Goal: Book appointment/travel/reservation

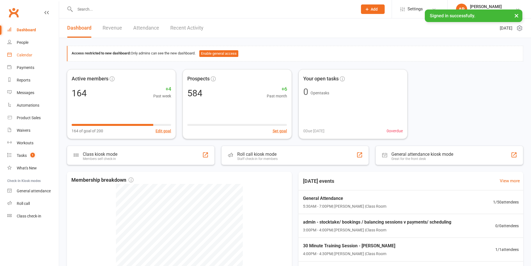
click at [26, 55] on div "Calendar" at bounding box center [25, 55] width 16 height 4
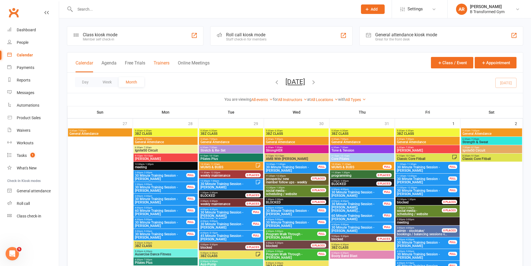
click at [161, 62] on button "Trainers" at bounding box center [162, 66] width 16 height 12
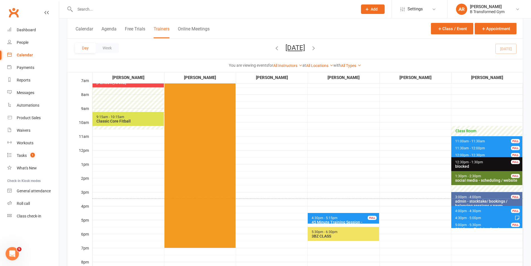
scroll to position [84, 0]
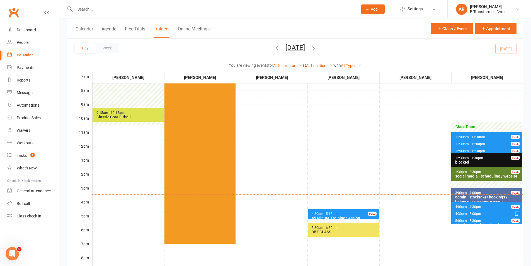
click at [359, 215] on span "4:30pm - 5:15pm 45 Minute Training Session - [PERSON_NAME] FULL" at bounding box center [343, 213] width 71 height 11
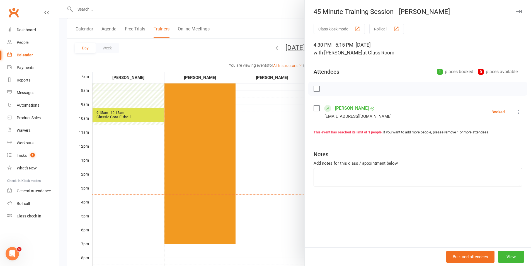
drag, startPoint x: 283, startPoint y: 161, endPoint x: 293, endPoint y: 96, distance: 65.8
click at [283, 160] on div at bounding box center [295, 133] width 472 height 266
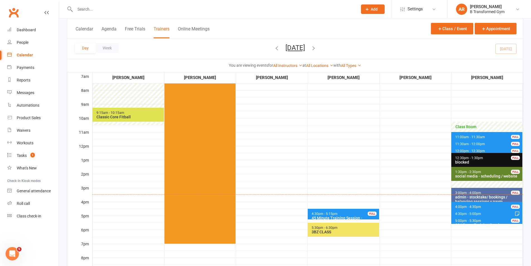
click at [305, 46] on button "[DATE]" at bounding box center [295, 48] width 20 height 8
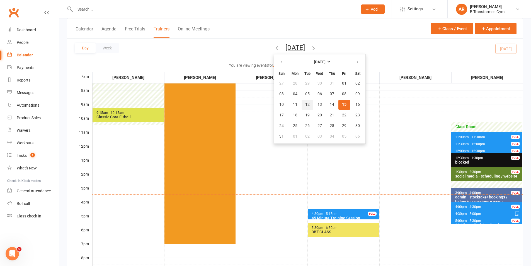
click at [305, 105] on span "12" at bounding box center [307, 104] width 4 height 4
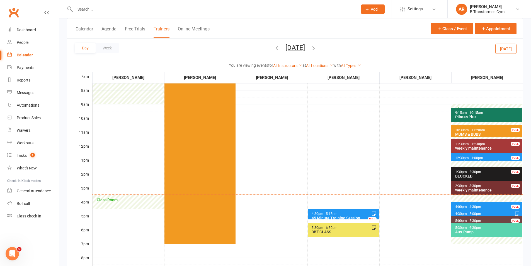
click at [349, 215] on div "45 Minute Training Session - [PERSON_NAME]" at bounding box center [344, 219] width 66 height 9
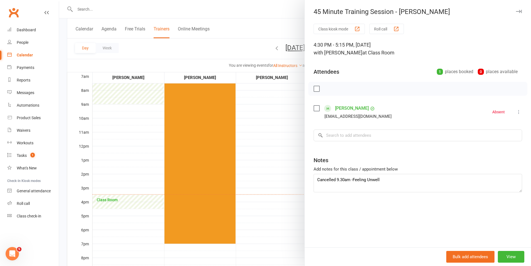
click at [283, 159] on div at bounding box center [295, 133] width 472 height 266
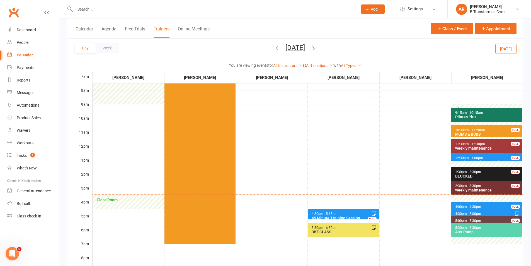
click at [302, 48] on button "[DATE]" at bounding box center [295, 48] width 20 height 8
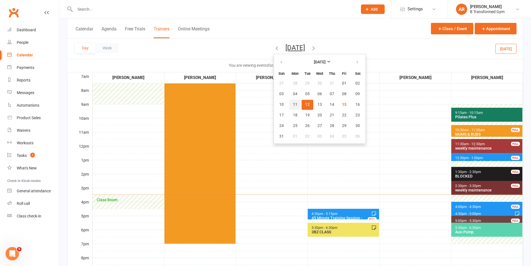
click at [293, 103] on span "11" at bounding box center [295, 104] width 4 height 4
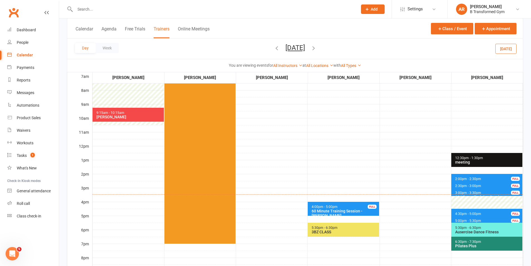
click at [330, 211] on div "60 Minute Training Session - [PERSON_NAME]" at bounding box center [344, 212] width 66 height 9
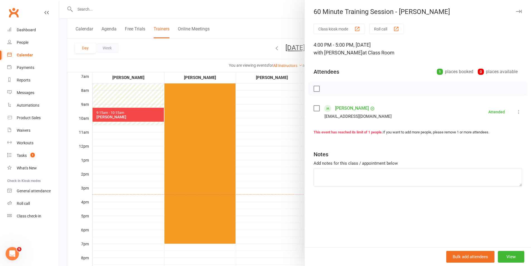
click at [278, 145] on div at bounding box center [295, 133] width 472 height 266
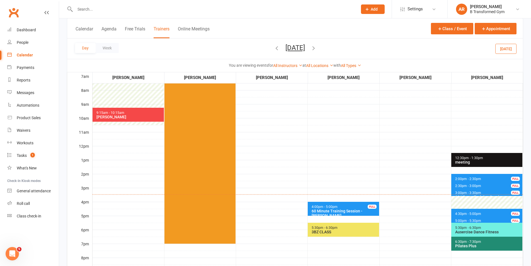
click at [305, 48] on button "[DATE]" at bounding box center [295, 48] width 20 height 8
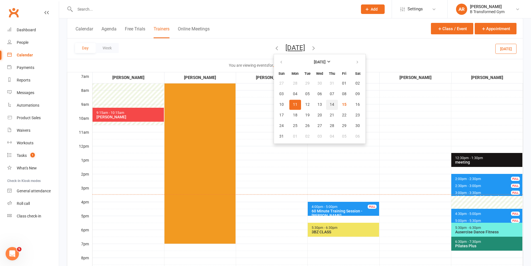
click at [326, 103] on button "14" at bounding box center [332, 104] width 12 height 10
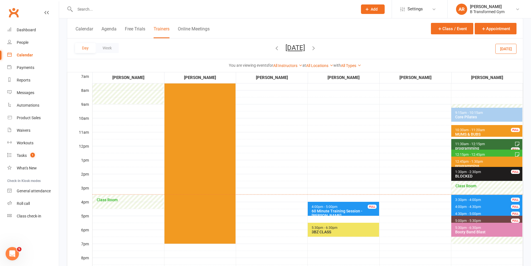
click at [353, 214] on div "60 Minute Training Session - [PERSON_NAME]" at bounding box center [344, 212] width 66 height 9
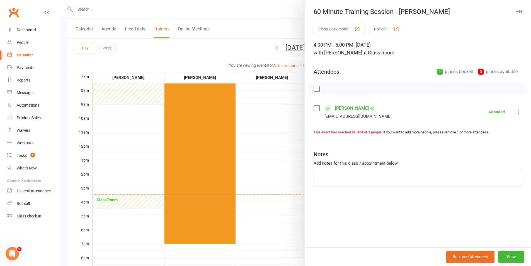
click at [281, 147] on div at bounding box center [295, 133] width 472 height 266
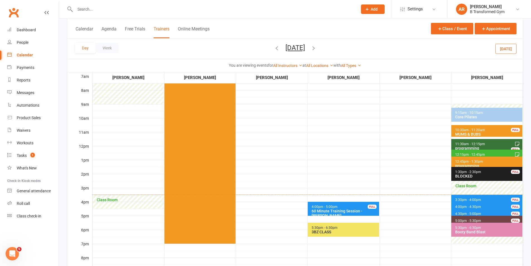
click at [317, 45] on icon "button" at bounding box center [313, 48] width 6 height 6
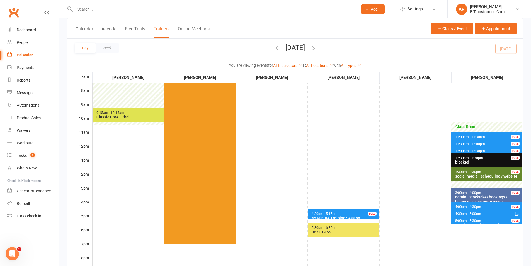
click at [305, 47] on button "[DATE]" at bounding box center [295, 48] width 20 height 8
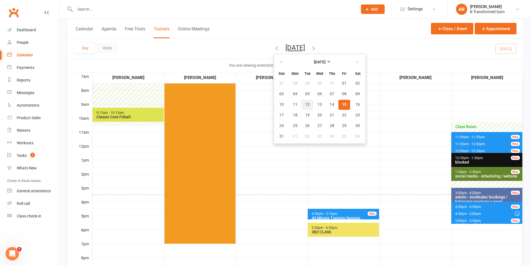
click at [302, 107] on button "12" at bounding box center [308, 104] width 12 height 10
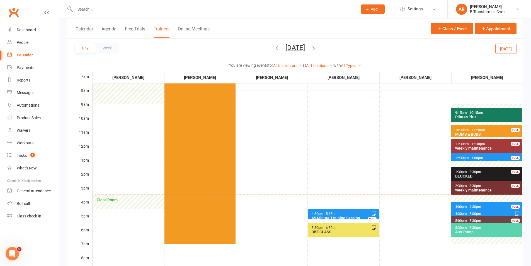
click at [343, 213] on span "4:30pm - 5:15pm 45 Minute Training Session - [PERSON_NAME] FULL" at bounding box center [343, 213] width 71 height 11
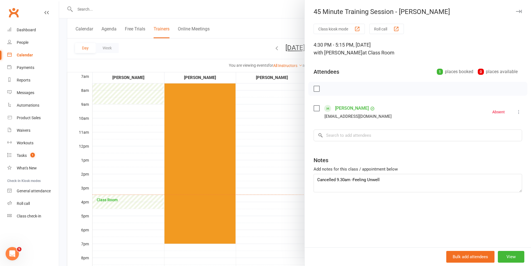
click at [267, 135] on div at bounding box center [295, 133] width 472 height 266
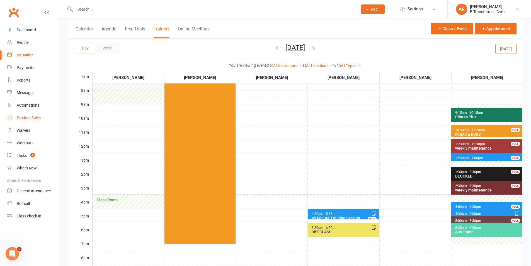
click at [38, 119] on div "Product Sales" at bounding box center [29, 117] width 24 height 4
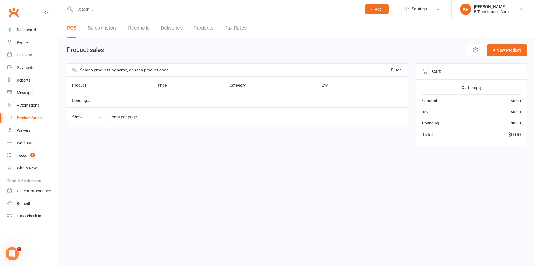
select select "25"
click at [125, 68] on input "text" at bounding box center [224, 70] width 314 height 13
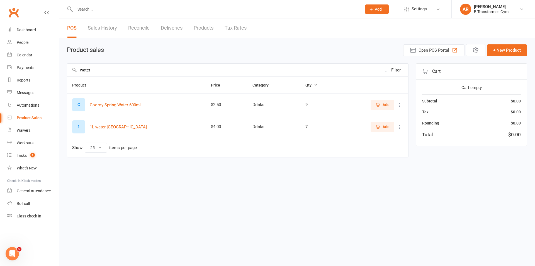
type input "water"
click at [400, 125] on icon at bounding box center [400, 127] width 6 height 6
click at [368, 138] on link "View / Edit" at bounding box center [375, 137] width 55 height 11
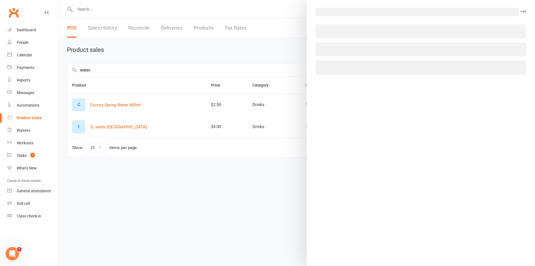
select select "3098"
select select "1396"
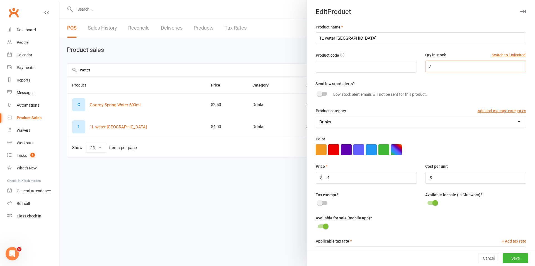
click at [433, 69] on input "7" at bounding box center [475, 66] width 101 height 12
type input "22"
click at [509, 256] on button "Save" at bounding box center [516, 258] width 26 height 10
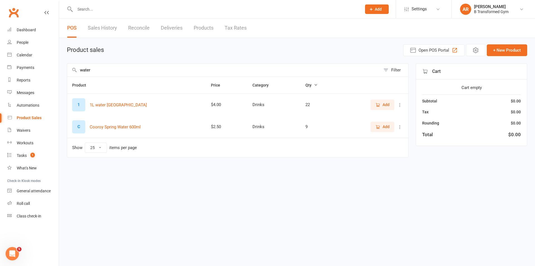
click at [259, 181] on html "Prospect Member Non-attending contact Class / event Appointment Task Membership…" at bounding box center [267, 90] width 535 height 181
click at [401, 126] on icon at bounding box center [400, 127] width 6 height 6
click at [385, 140] on link "View / Edit" at bounding box center [375, 137] width 55 height 11
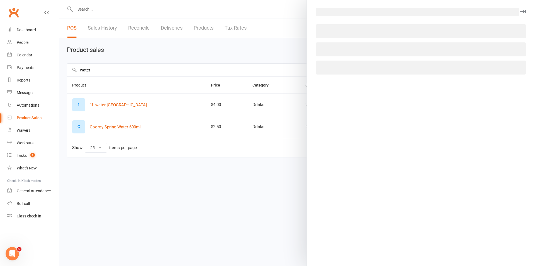
select select "3098"
select select "1396"
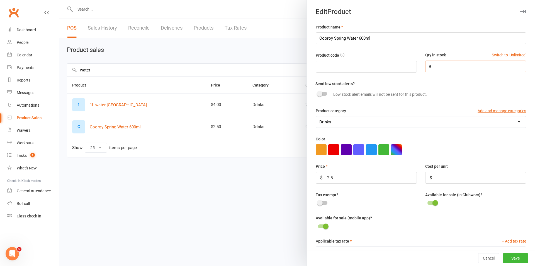
click at [431, 67] on input "9" at bounding box center [475, 66] width 101 height 12
type input "2"
type input "33"
click at [503, 262] on button "Save" at bounding box center [516, 258] width 26 height 10
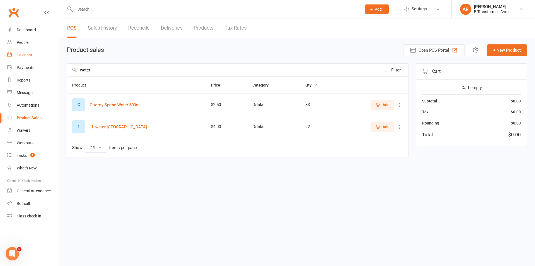
click at [26, 54] on div "Calendar" at bounding box center [25, 55] width 16 height 4
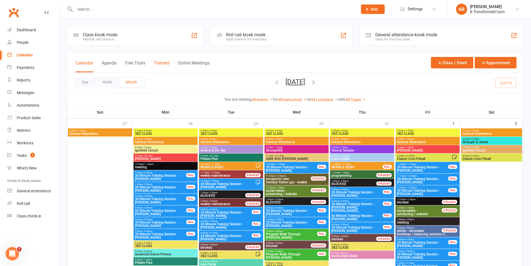
click at [165, 61] on button "Trainers" at bounding box center [162, 66] width 16 height 12
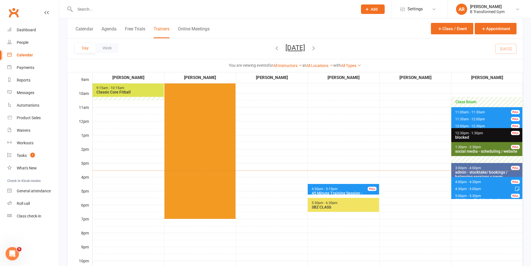
scroll to position [111, 0]
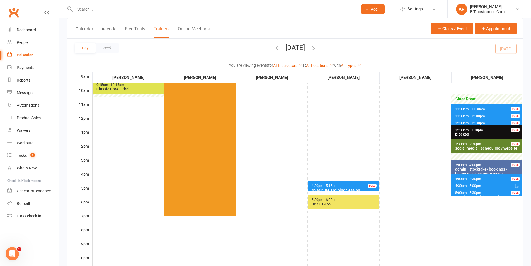
click at [305, 47] on button "[DATE]" at bounding box center [295, 48] width 20 height 8
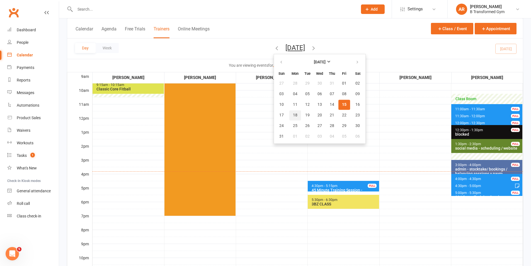
click at [289, 118] on button "18" at bounding box center [295, 115] width 12 height 10
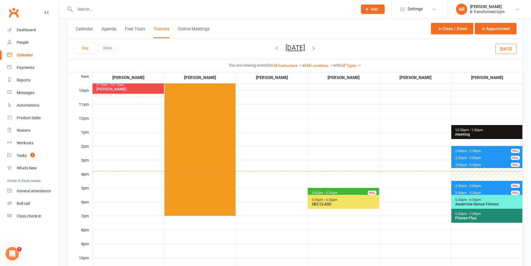
click at [335, 190] on span "5:00pm - 5:30pm Program Walk Through - [PERSON_NAME] FULL" at bounding box center [343, 192] width 71 height 8
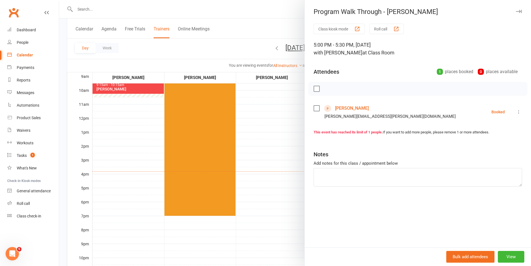
drag, startPoint x: 267, startPoint y: 138, endPoint x: 288, endPoint y: 77, distance: 64.3
click at [267, 137] on div at bounding box center [295, 133] width 472 height 266
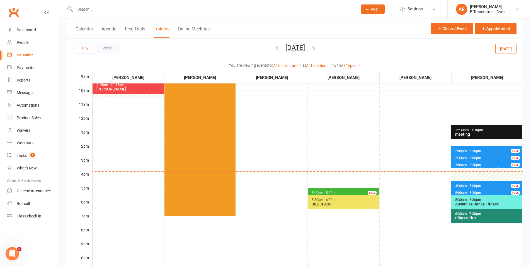
click at [305, 47] on button "[DATE]" at bounding box center [295, 48] width 20 height 8
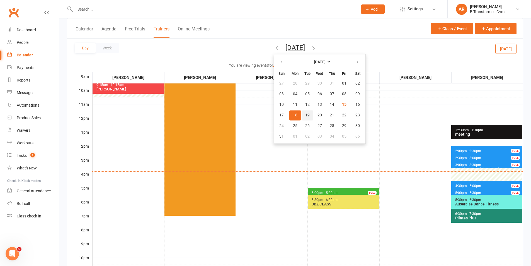
drag, startPoint x: 285, startPoint y: 113, endPoint x: 293, endPoint y: 114, distance: 8.4
click at [305, 114] on span "19" at bounding box center [307, 115] width 4 height 4
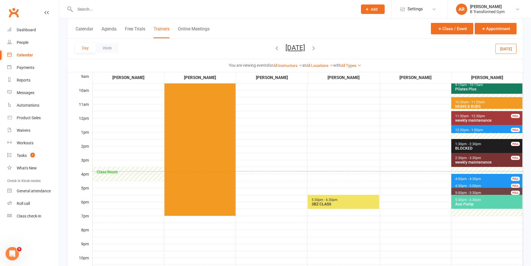
click at [305, 44] on button "[DATE]" at bounding box center [295, 48] width 20 height 8
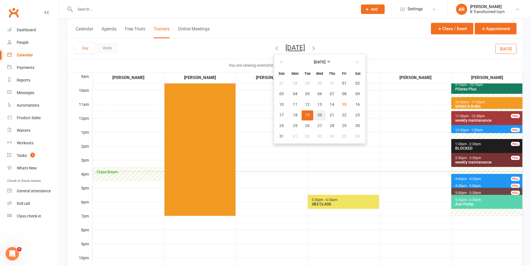
click at [317, 115] on span "20" at bounding box center [319, 115] width 4 height 4
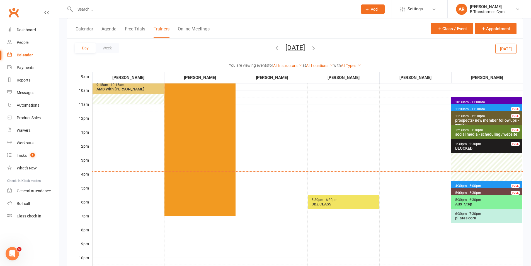
click at [305, 46] on button "[DATE]" at bounding box center [295, 48] width 20 height 8
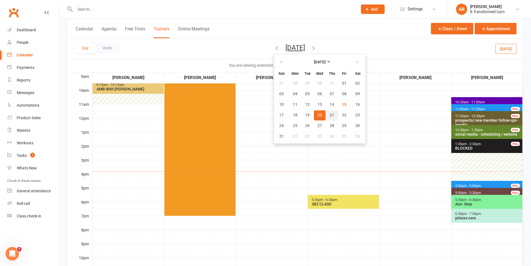
click at [330, 117] on span "21" at bounding box center [332, 115] width 4 height 4
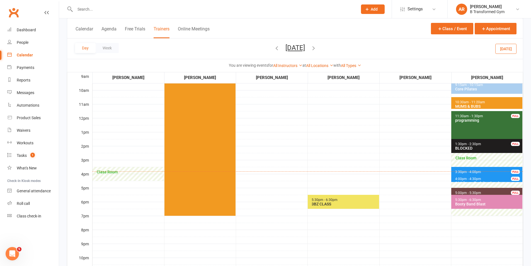
click at [305, 50] on button "[DATE]" at bounding box center [295, 48] width 20 height 8
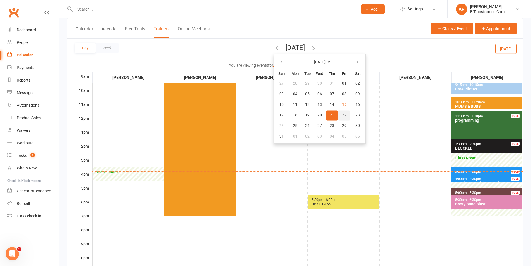
click at [342, 117] on span "22" at bounding box center [344, 115] width 4 height 4
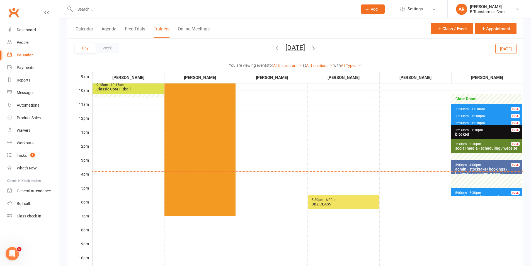
click at [461, 190] on span "5:00pm - 5:30pm 30 Minute Training Session - [PERSON_NAME] FULL" at bounding box center [486, 192] width 71 height 8
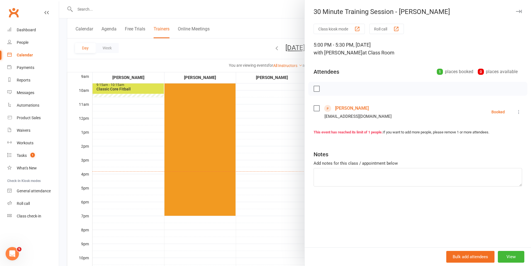
click at [299, 155] on div at bounding box center [295, 133] width 472 height 266
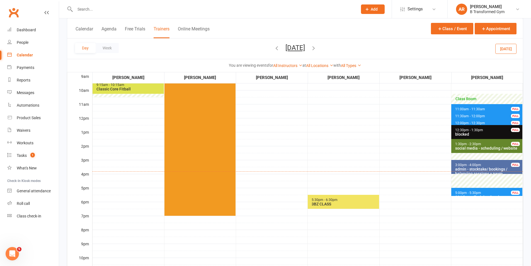
click at [305, 49] on button "[DATE]" at bounding box center [295, 48] width 20 height 8
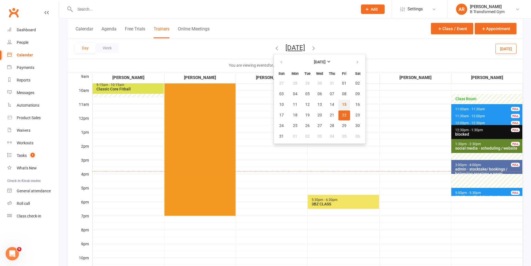
click at [342, 105] on span "15" at bounding box center [344, 104] width 4 height 4
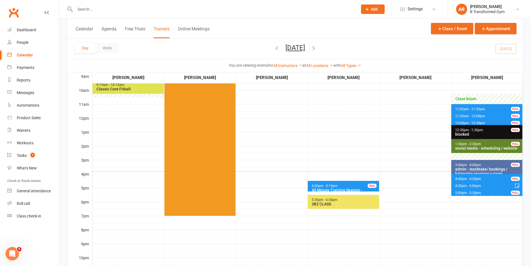
click at [462, 177] on span "4:00pm - 4:30pm" at bounding box center [468, 179] width 26 height 4
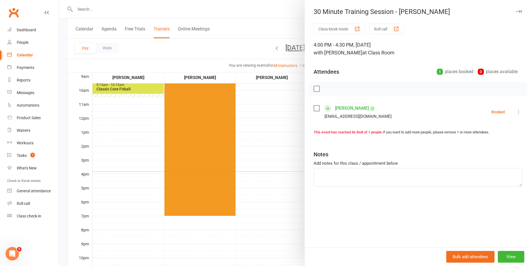
click at [288, 144] on div at bounding box center [295, 133] width 472 height 266
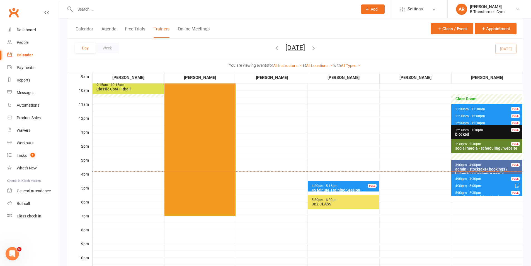
click at [305, 45] on button "[DATE]" at bounding box center [295, 48] width 20 height 8
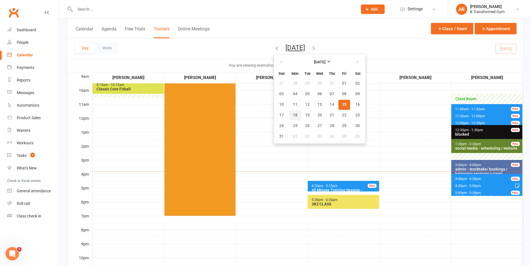
click at [289, 112] on button "18" at bounding box center [295, 115] width 12 height 10
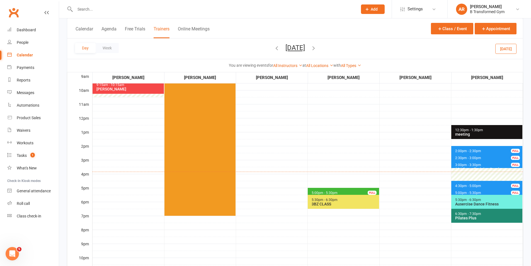
click at [305, 48] on button "[DATE]" at bounding box center [295, 48] width 20 height 8
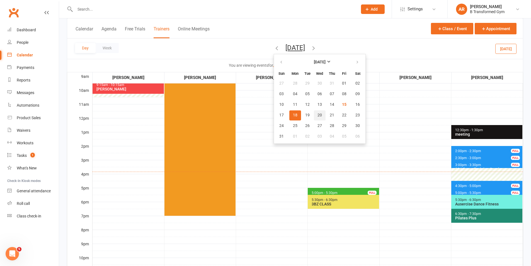
click at [314, 118] on button "20" at bounding box center [320, 115] width 12 height 10
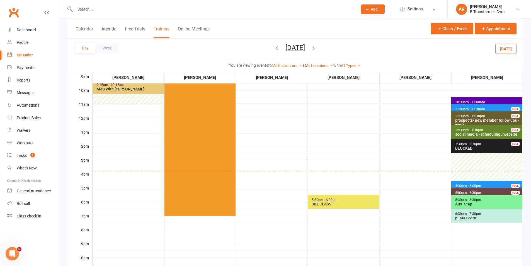
click at [302, 47] on button "[DATE]" at bounding box center [295, 48] width 20 height 8
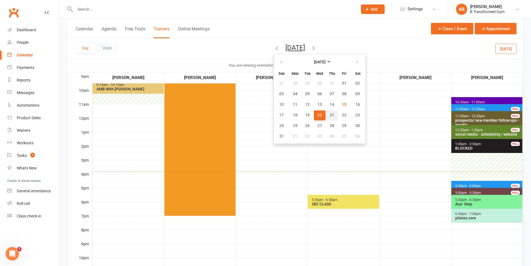
click at [326, 118] on button "21" at bounding box center [332, 115] width 12 height 10
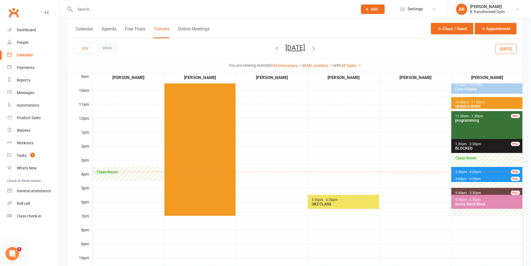
click at [305, 47] on button "[DATE]" at bounding box center [295, 48] width 20 height 8
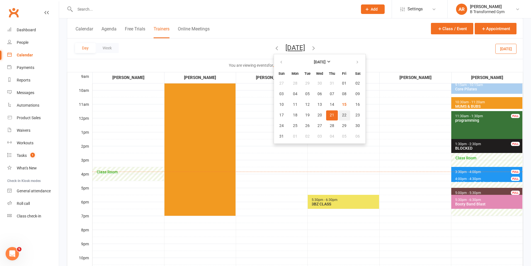
click at [338, 112] on button "22" at bounding box center [344, 115] width 12 height 10
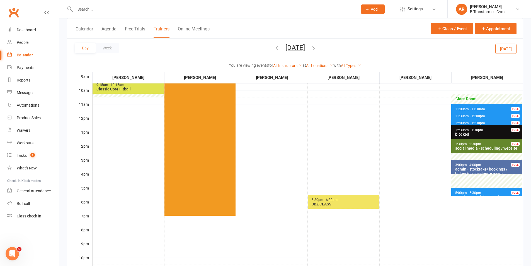
click at [305, 46] on button "[DATE]" at bounding box center [295, 48] width 20 height 8
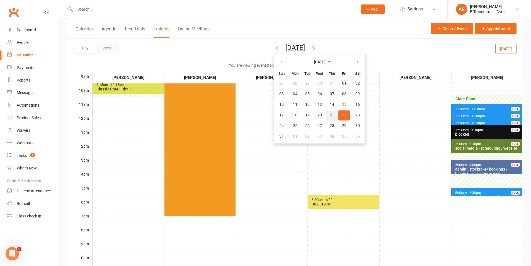
click at [330, 114] on span "21" at bounding box center [332, 115] width 4 height 4
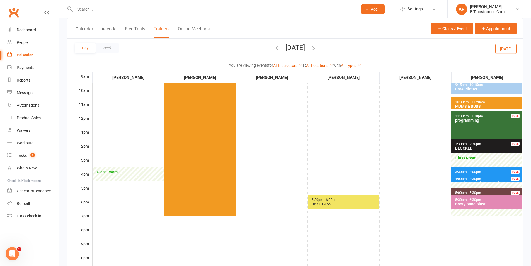
click at [305, 48] on button "[DATE]" at bounding box center [295, 48] width 20 height 8
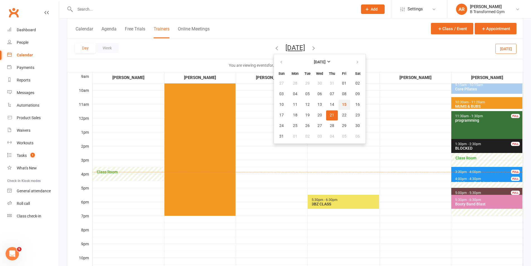
click at [338, 108] on button "15" at bounding box center [344, 104] width 12 height 10
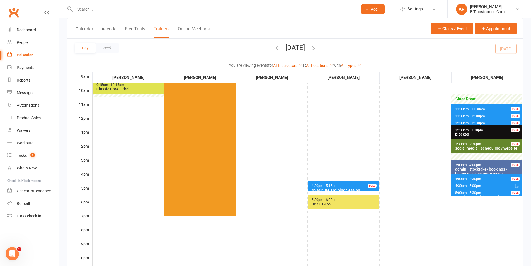
click at [302, 45] on button "[DATE]" at bounding box center [295, 48] width 20 height 8
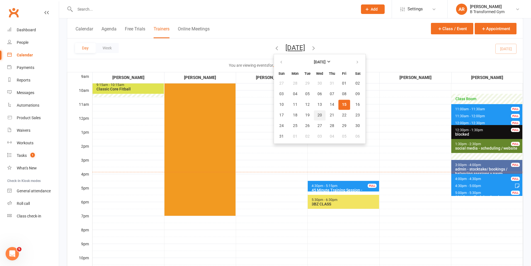
click at [317, 116] on span "20" at bounding box center [319, 115] width 4 height 4
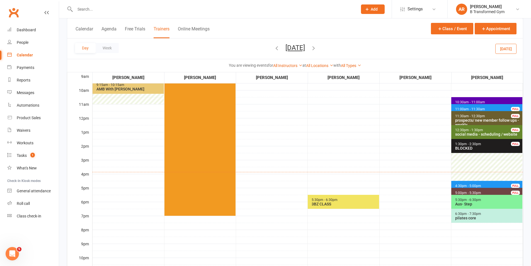
click at [474, 185] on span "4:30pm - 5:00pm" at bounding box center [468, 186] width 26 height 4
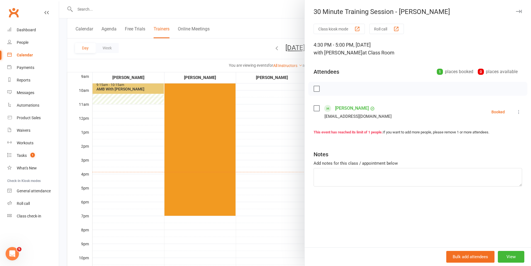
click at [292, 155] on div at bounding box center [295, 133] width 472 height 266
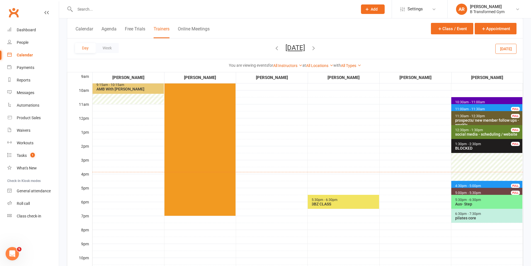
drag, startPoint x: 344, startPoint y: 56, endPoint x: 402, endPoint y: 43, distance: 59.0
click at [355, 47] on div "Day Week [DATE] [DATE] Sun Mon Tue Wed Thu Fri Sat 27 28 29 30 31 01 02 03 04 0…" at bounding box center [295, 48] width 456 height 20
click at [484, 27] on icon "button" at bounding box center [483, 28] width 5 height 5
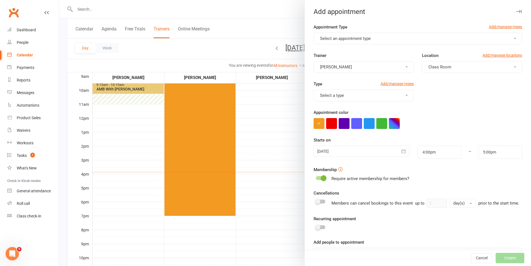
click at [392, 38] on button "Select an appointment type" at bounding box center [418, 39] width 208 height 12
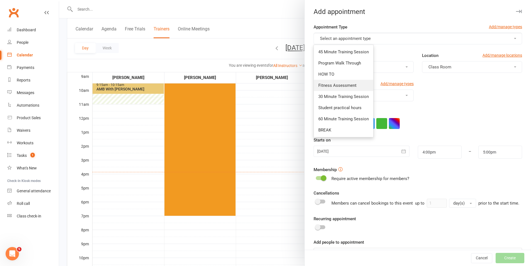
click at [332, 84] on span "Fitness Assessment" at bounding box center [337, 85] width 38 height 5
type input "4:30pm"
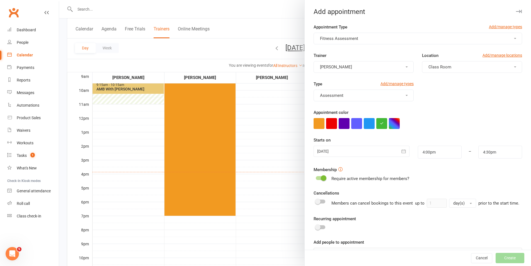
click at [355, 150] on div at bounding box center [362, 150] width 96 height 11
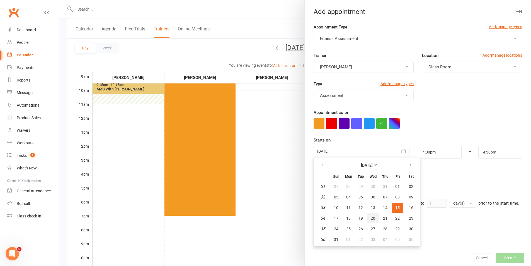
click at [371, 217] on span "20" at bounding box center [373, 218] width 4 height 4
type input "[DATE]"
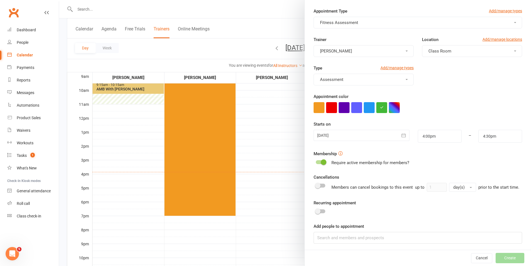
scroll to position [24, 0]
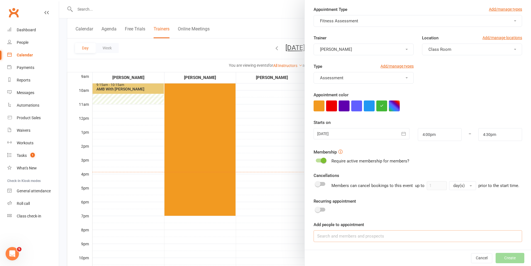
click at [363, 236] on input at bounding box center [418, 236] width 208 height 12
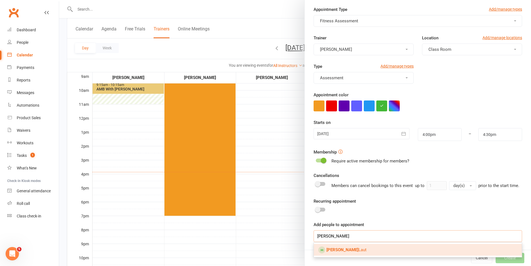
type input "[PERSON_NAME]"
click at [345, 248] on span "[PERSON_NAME]" at bounding box center [346, 249] width 40 height 5
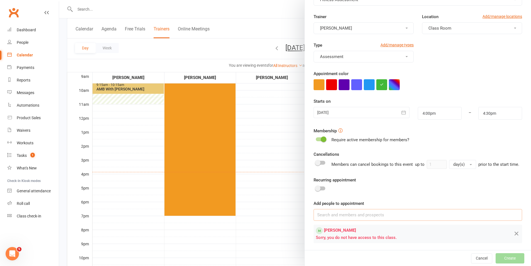
scroll to position [46, 0]
click at [316, 136] on div at bounding box center [320, 138] width 9 height 4
click at [316, 137] on input "checkbox" at bounding box center [316, 137] width 0 height 0
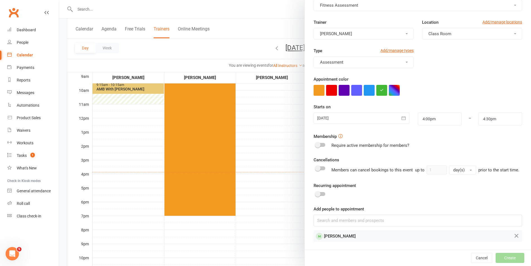
scroll to position [40, 0]
click at [496, 257] on button "Create" at bounding box center [510, 258] width 29 height 10
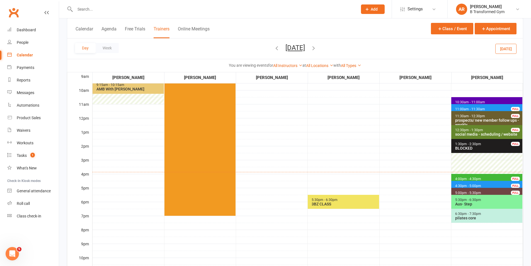
click at [483, 177] on span "4:00pm - 4:30pm Fitness Assessment - [PERSON_NAME] FULL" at bounding box center [486, 178] width 71 height 8
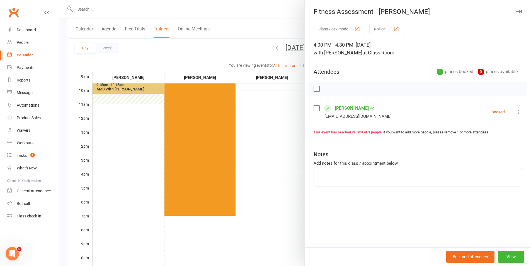
click at [280, 144] on div at bounding box center [295, 133] width 472 height 266
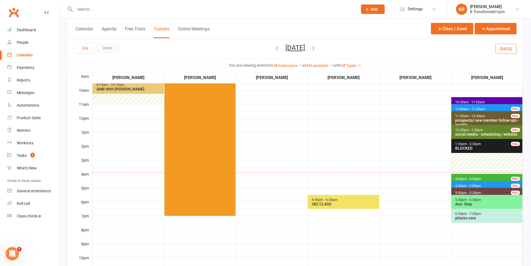
click at [468, 178] on span "4:00pm - 4:30pm" at bounding box center [468, 179] width 26 height 4
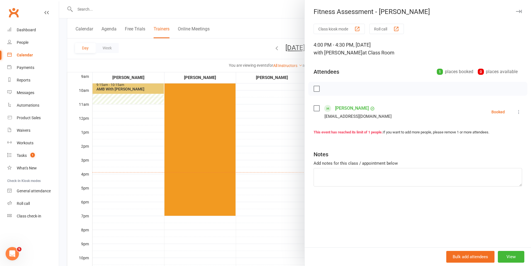
click at [288, 156] on div at bounding box center [295, 133] width 472 height 266
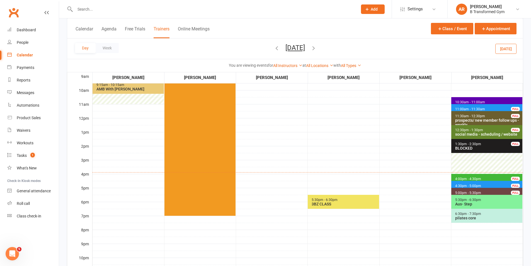
click at [305, 49] on button "[DATE]" at bounding box center [295, 48] width 20 height 8
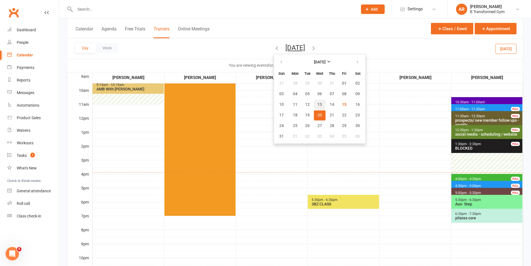
click at [317, 105] on span "13" at bounding box center [319, 104] width 4 height 4
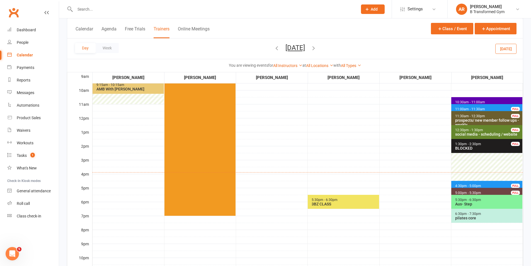
click at [305, 51] on button "[DATE]" at bounding box center [295, 48] width 20 height 8
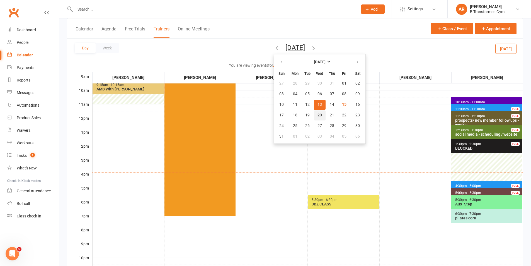
click at [317, 114] on span "20" at bounding box center [319, 115] width 4 height 4
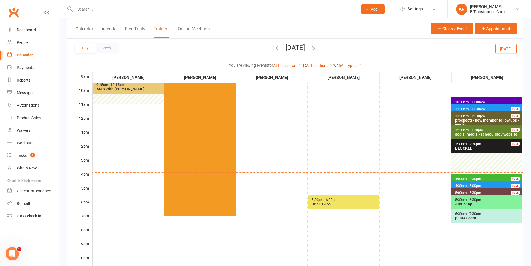
click at [375, 174] on td "5:30pm - 6:30pm 3BZ CLASS" at bounding box center [344, 145] width 72 height 279
